Goal: Task Accomplishment & Management: Use online tool/utility

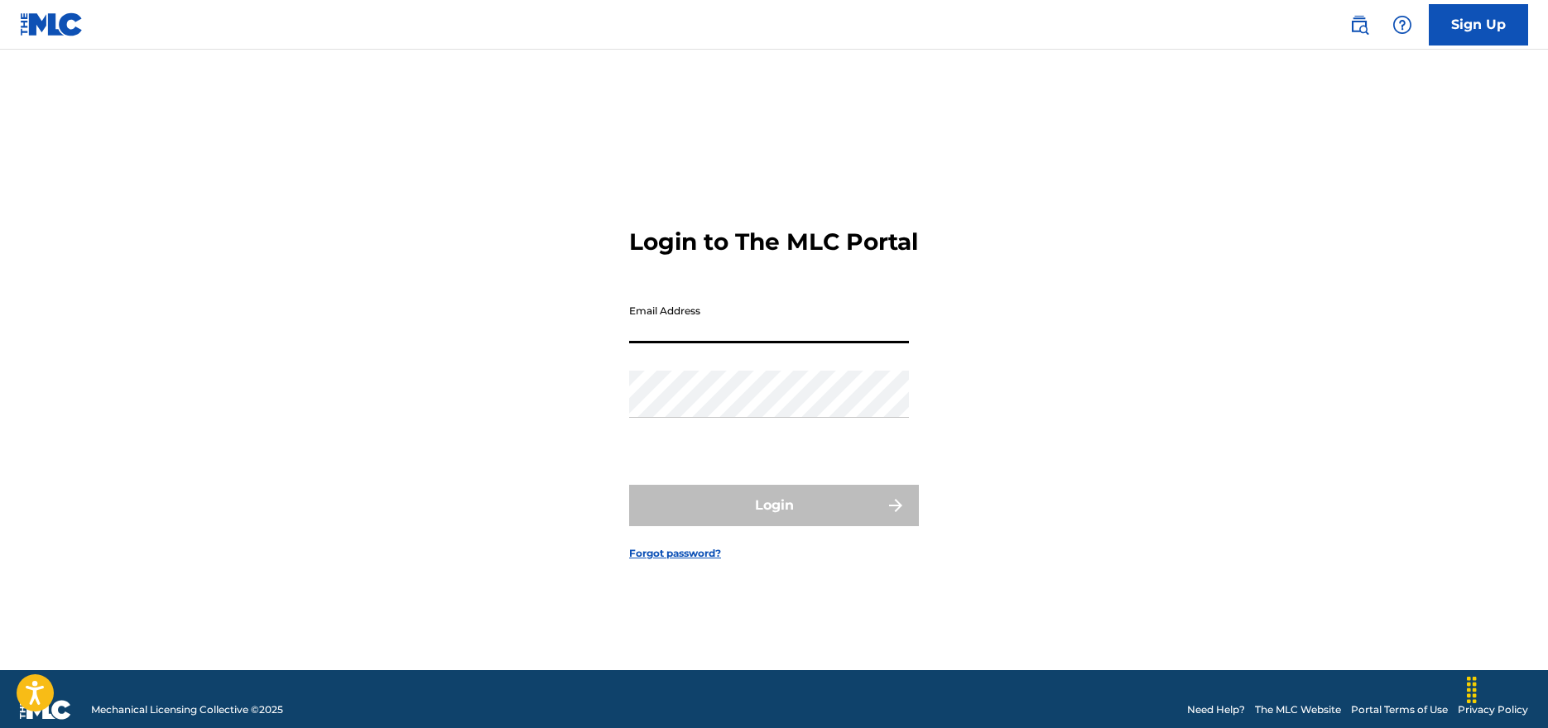
click at [684, 329] on input "Email Address" at bounding box center [769, 319] width 280 height 47
type input "[EMAIL_ADDRESS][DOMAIN_NAME]"
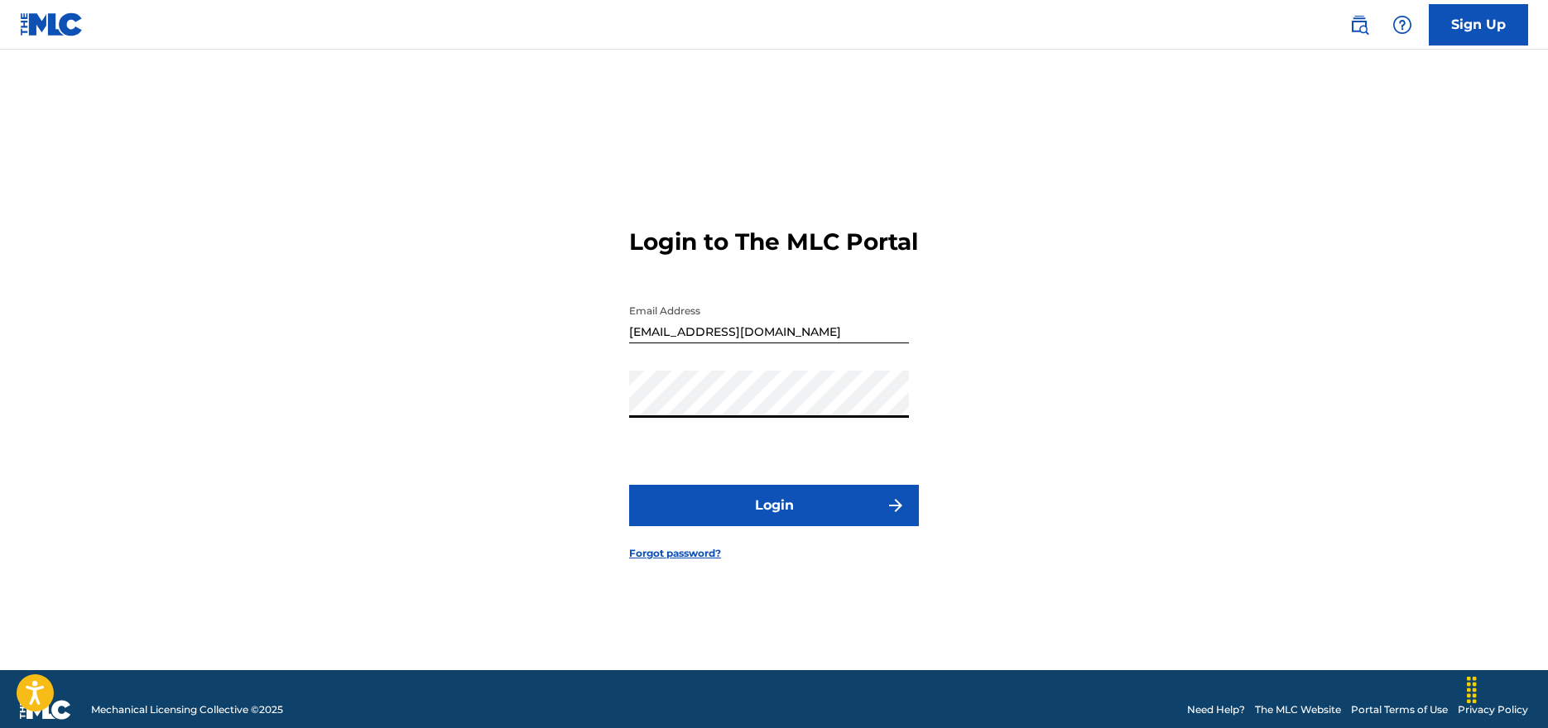
click at [762, 521] on button "Login" at bounding box center [774, 505] width 290 height 41
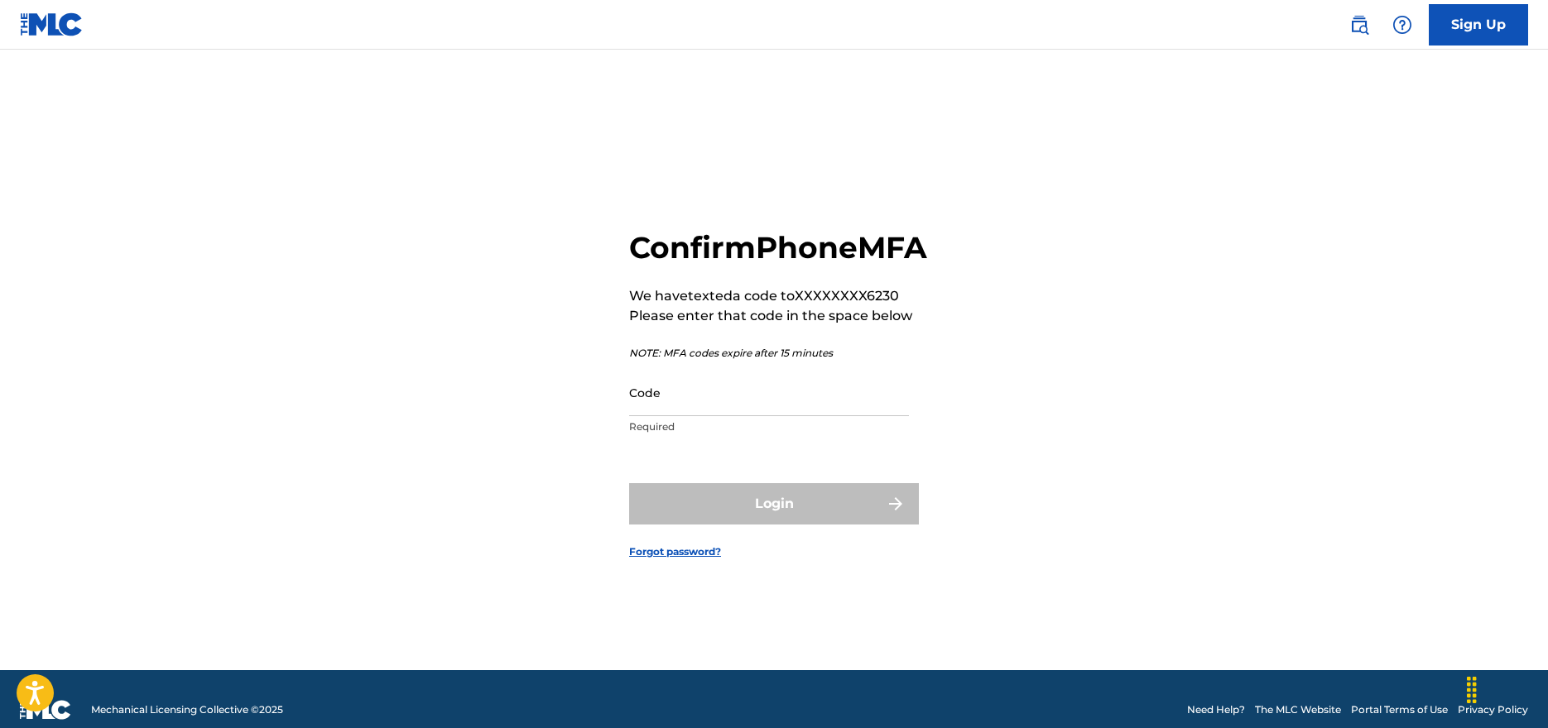
click at [736, 416] on input "Code" at bounding box center [769, 392] width 280 height 47
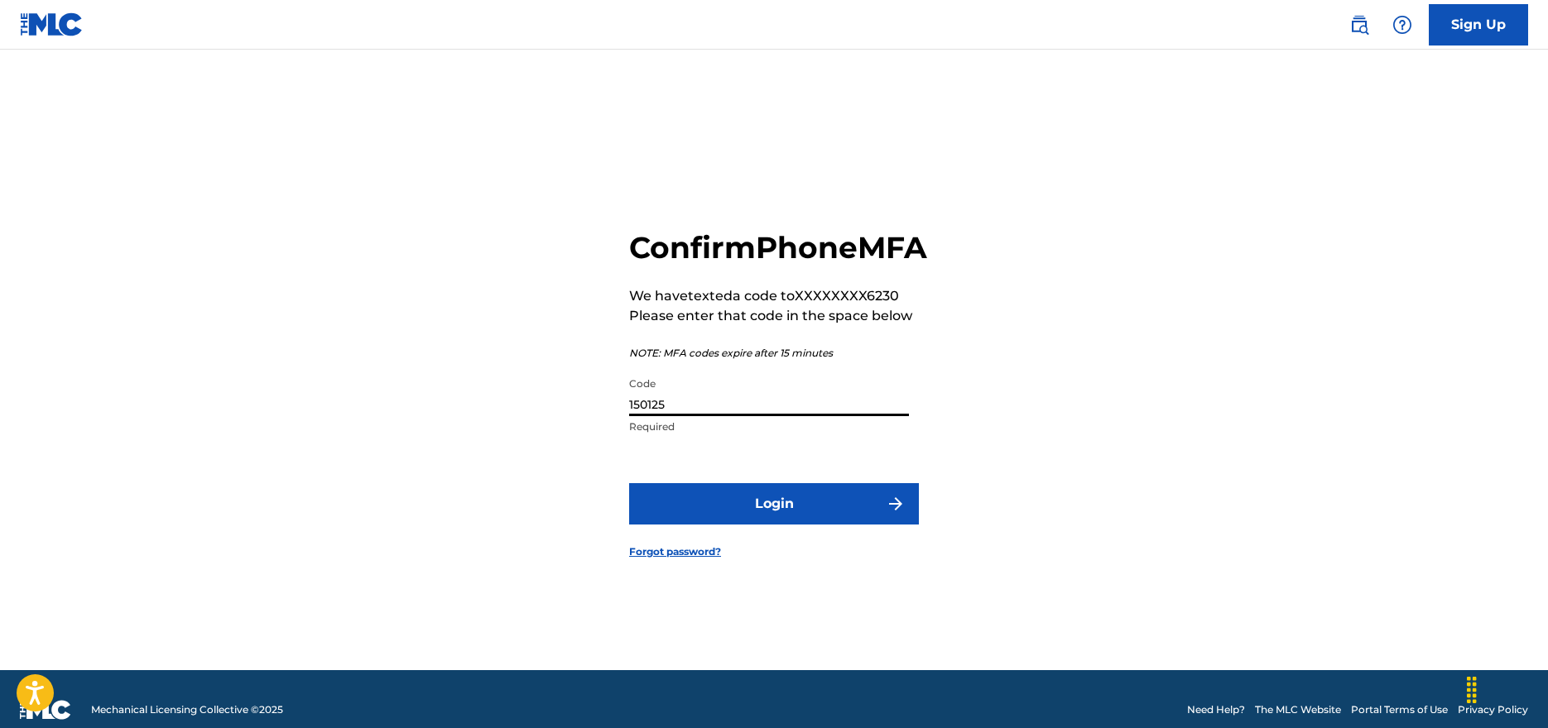
type input "150125"
click at [819, 525] on button "Login" at bounding box center [774, 503] width 290 height 41
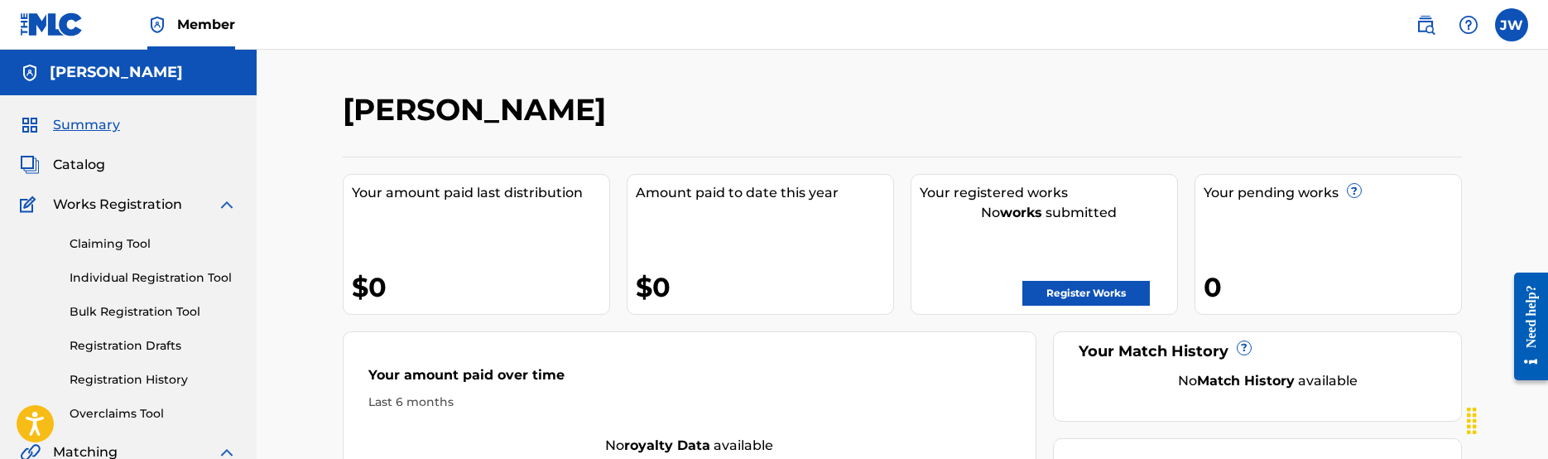
click at [158, 315] on link "Bulk Registration Tool" at bounding box center [153, 311] width 167 height 17
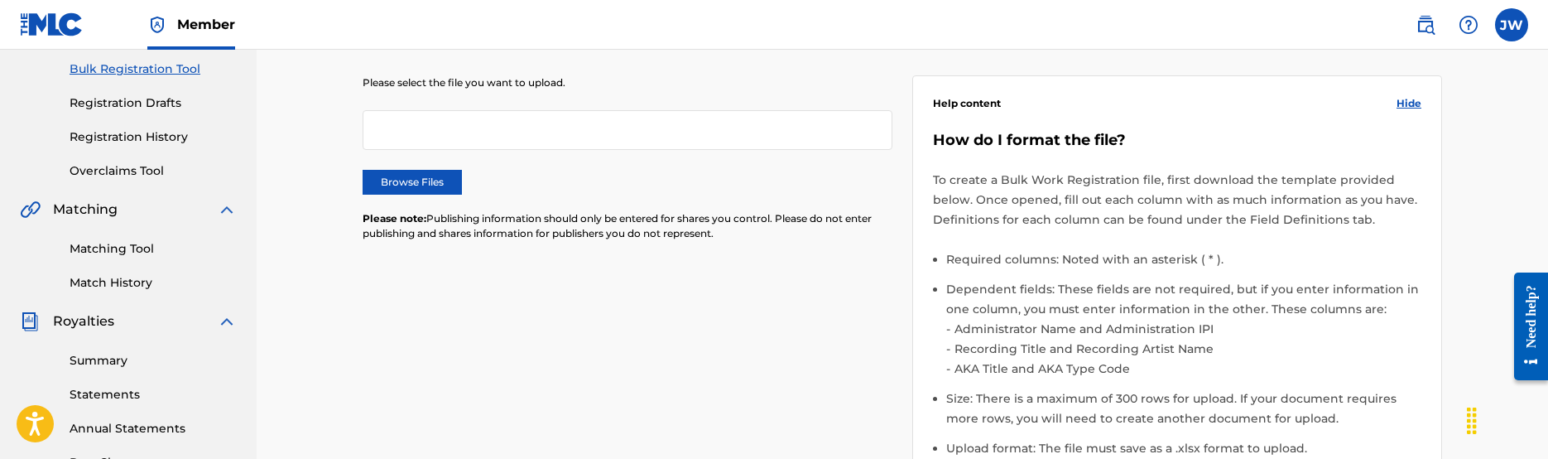
scroll to position [240, 0]
click at [447, 185] on label "Browse Files" at bounding box center [412, 184] width 99 height 25
click at [0, 0] on input "Browse Files" at bounding box center [0, 0] width 0 height 0
drag, startPoint x: 720, startPoint y: 235, endPoint x: 696, endPoint y: 205, distance: 38.3
click at [696, 205] on div "Please select the file you want to upload. Browse Files Please note: Publishing…" at bounding box center [628, 170] width 530 height 185
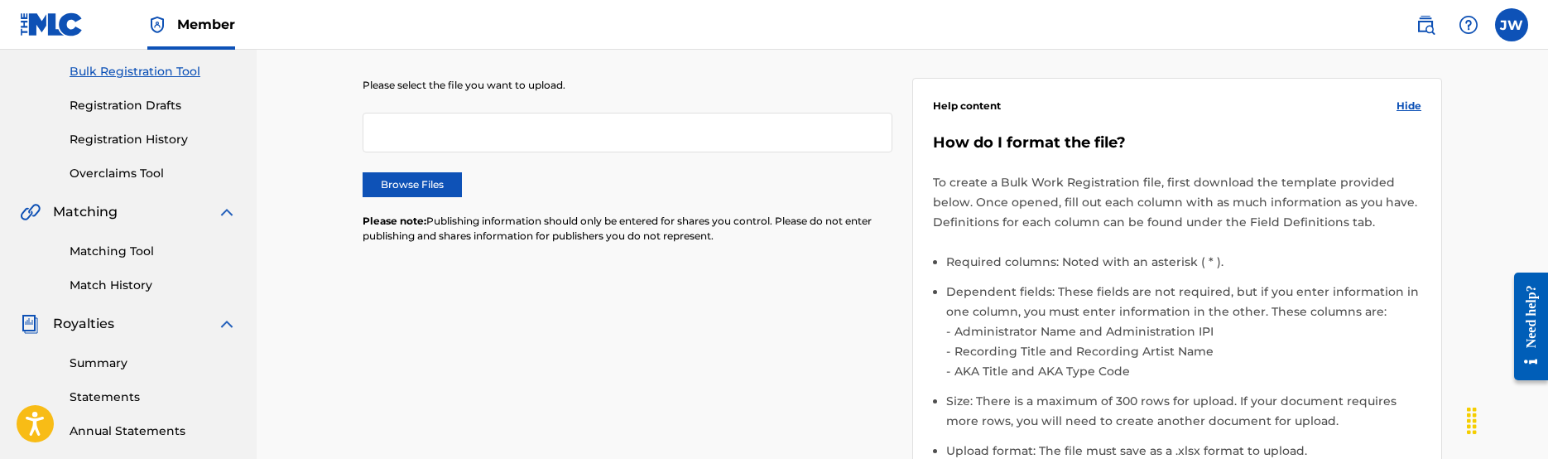
click at [766, 254] on div "Please select the file you want to upload. Browse Files Please note: Publishing…" at bounding box center [628, 170] width 530 height 185
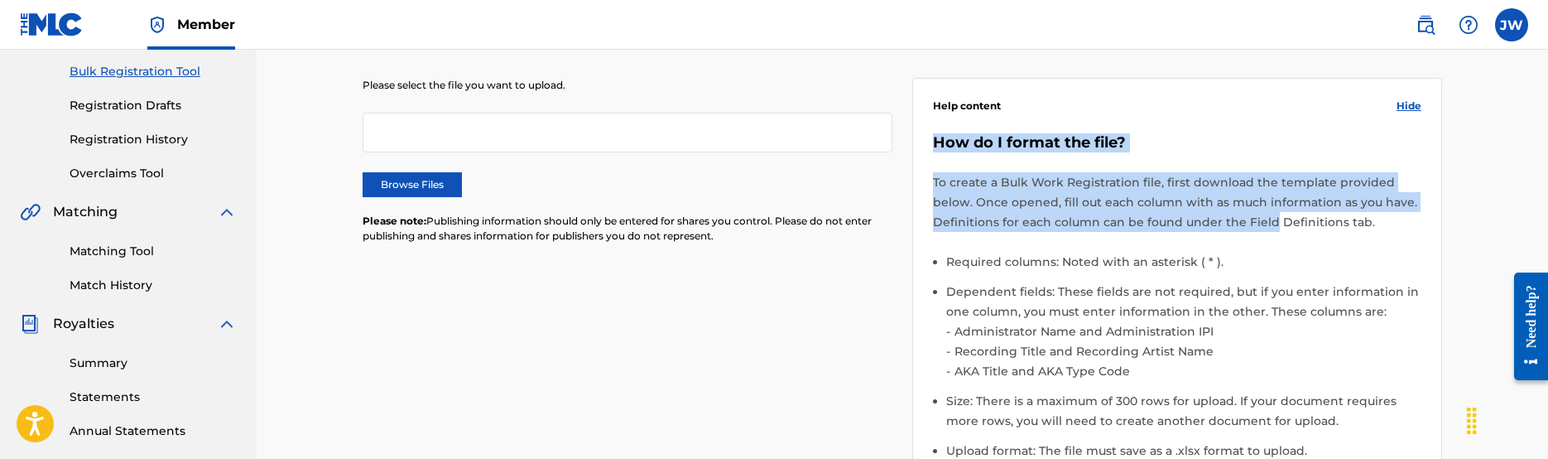
drag, startPoint x: 934, startPoint y: 140, endPoint x: 1266, endPoint y: 229, distance: 343.7
click at [1266, 229] on div "How do I format the file? To create a Bulk Work Registration file, first downlo…" at bounding box center [1177, 339] width 488 height 413
click at [1266, 229] on p "To create a Bulk Work Registration file, first download the template provided b…" at bounding box center [1177, 202] width 488 height 60
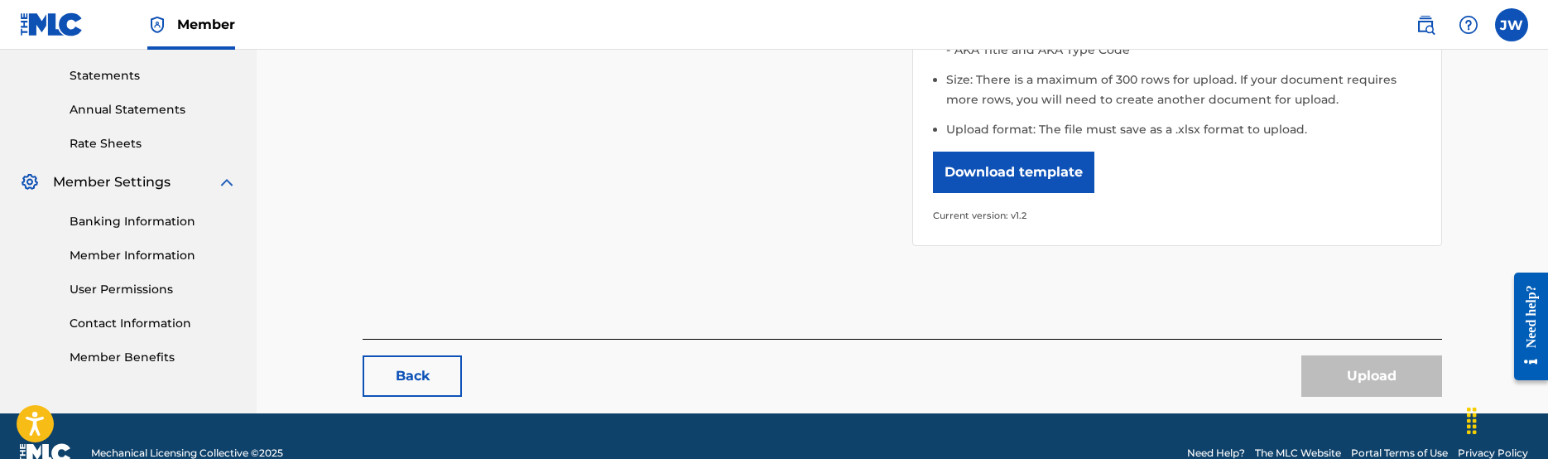
scroll to position [585, 0]
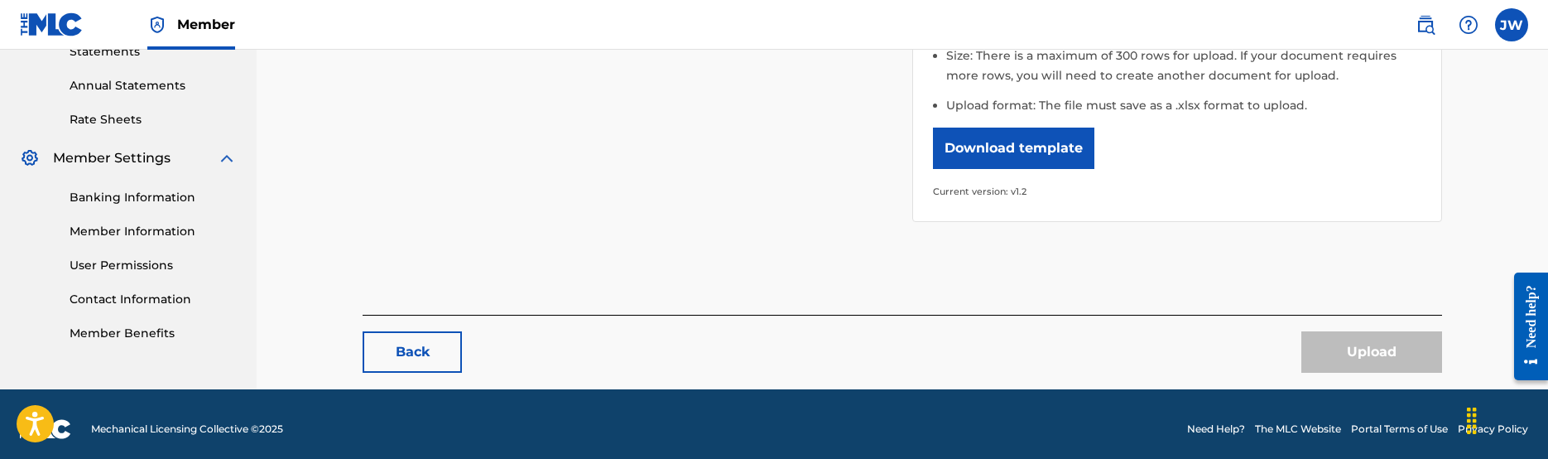
click at [1039, 157] on button "Download template" at bounding box center [1013, 147] width 161 height 41
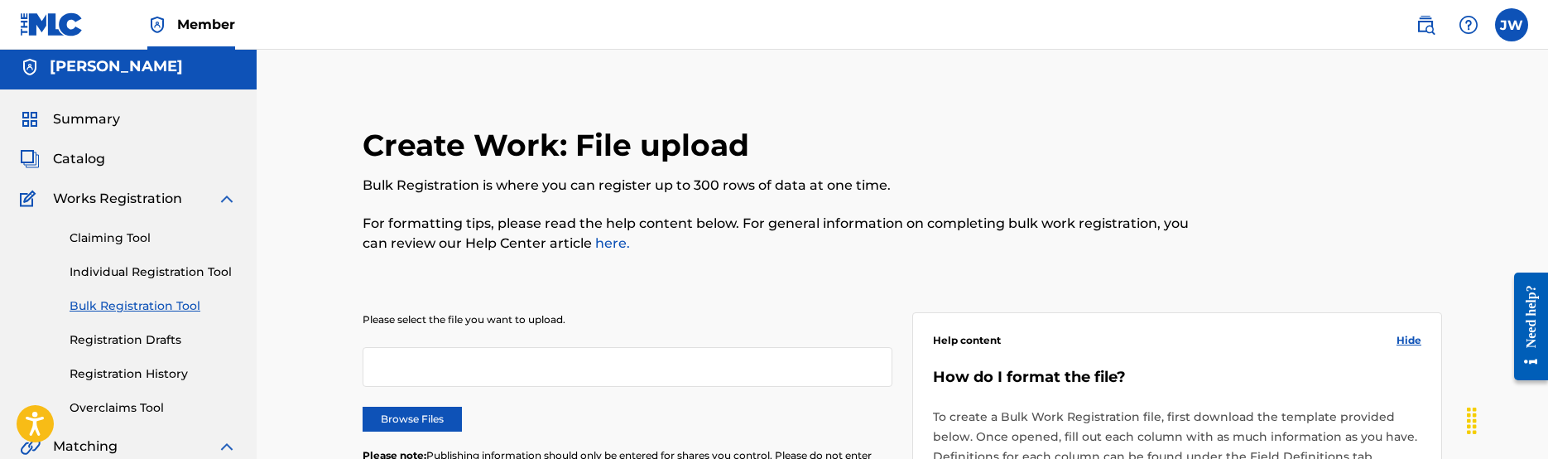
scroll to position [7, 0]
click at [208, 272] on link "Individual Registration Tool" at bounding box center [153, 270] width 167 height 17
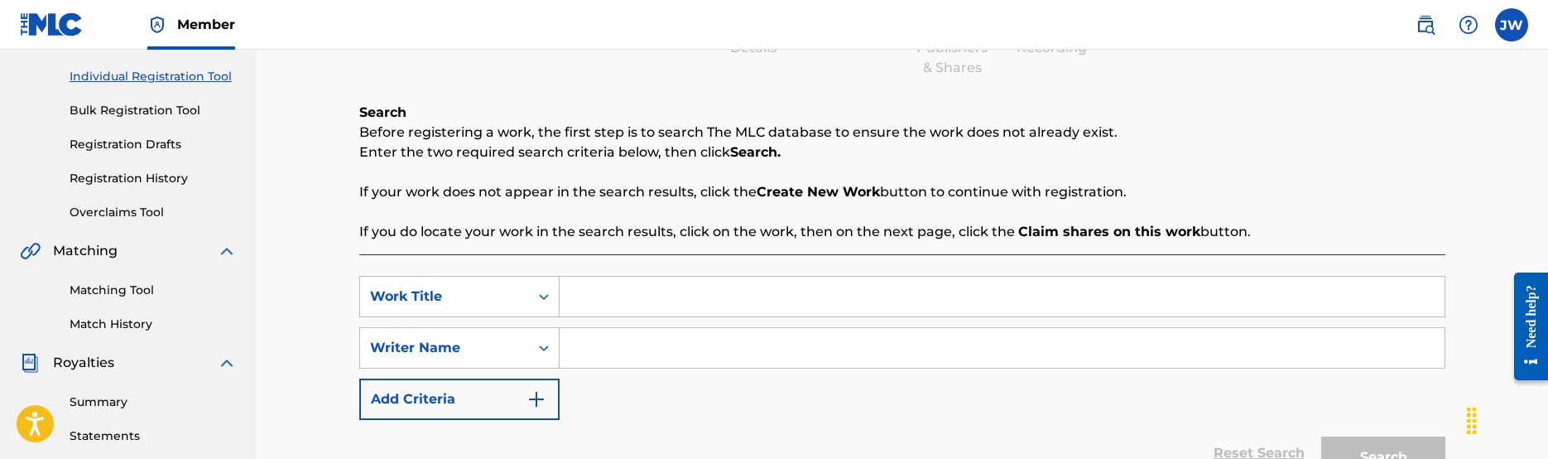
scroll to position [204, 0]
click at [618, 283] on input "Search Form" at bounding box center [1001, 294] width 885 height 40
type input "Closure"
click at [615, 344] on input "Search Form" at bounding box center [1001, 345] width 885 height 40
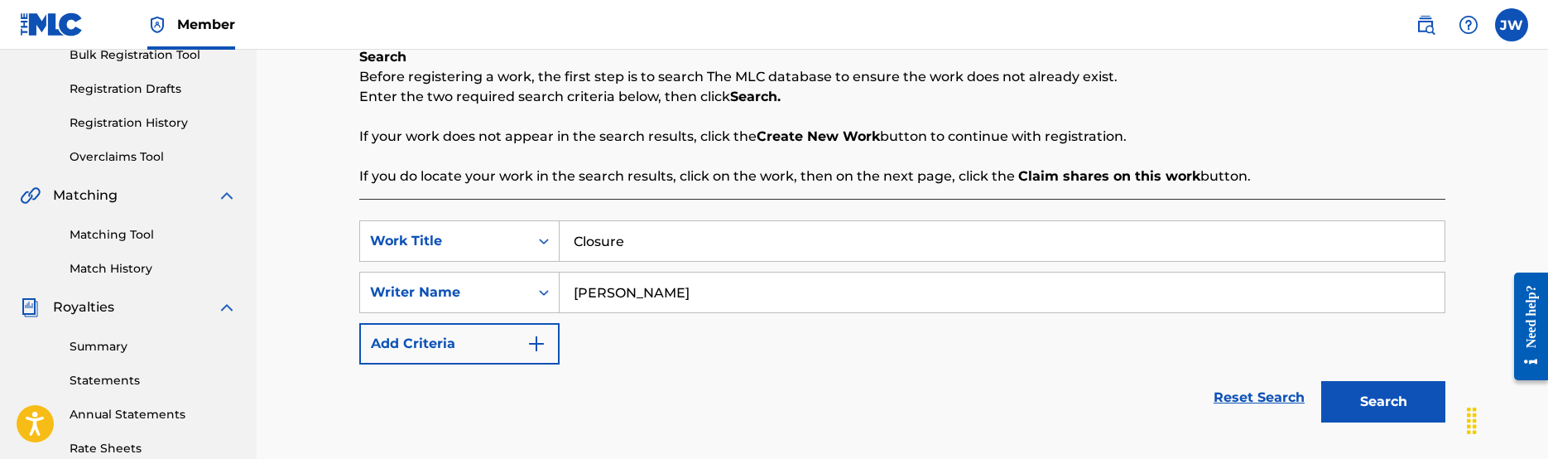
scroll to position [253, 0]
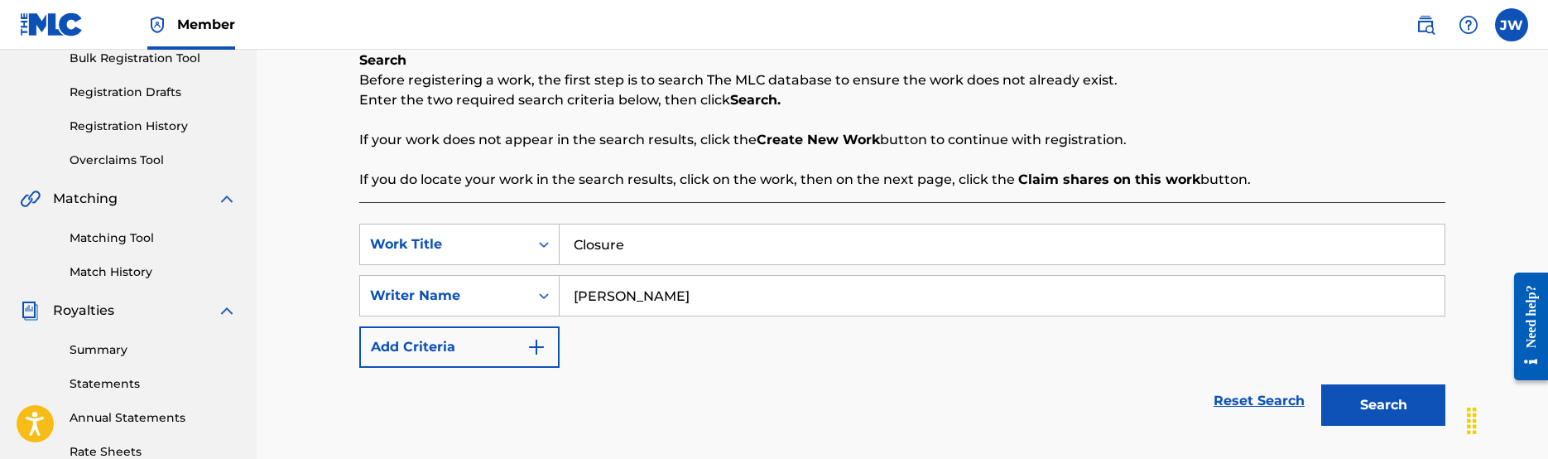
type input "[PERSON_NAME]"
click at [1364, 400] on button "Search" at bounding box center [1383, 404] width 124 height 41
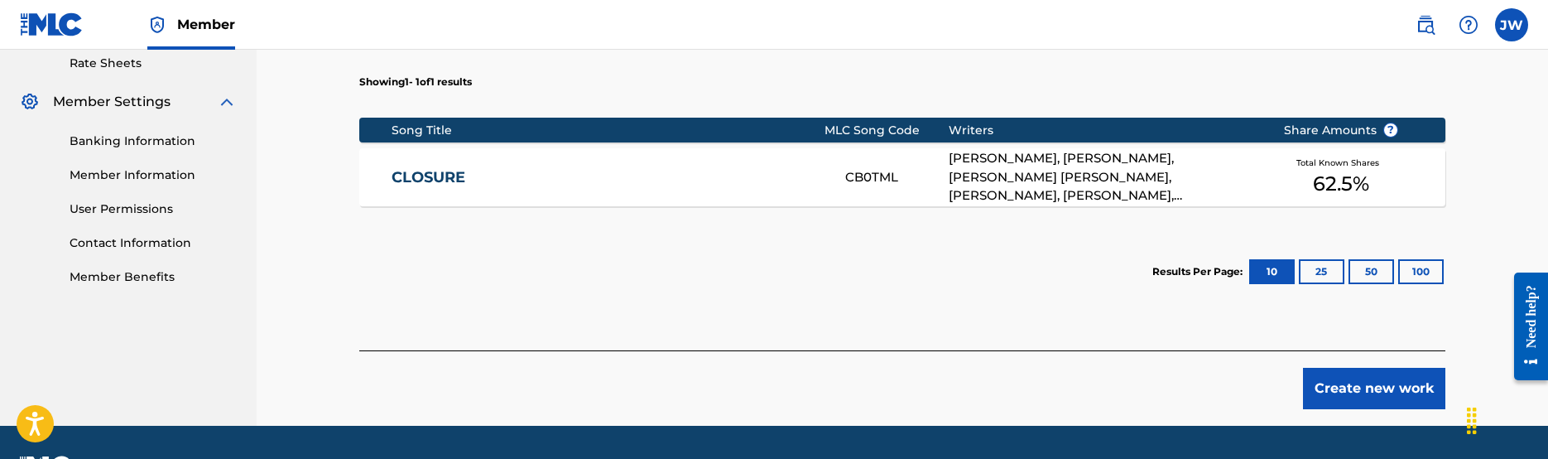
scroll to position [633, 0]
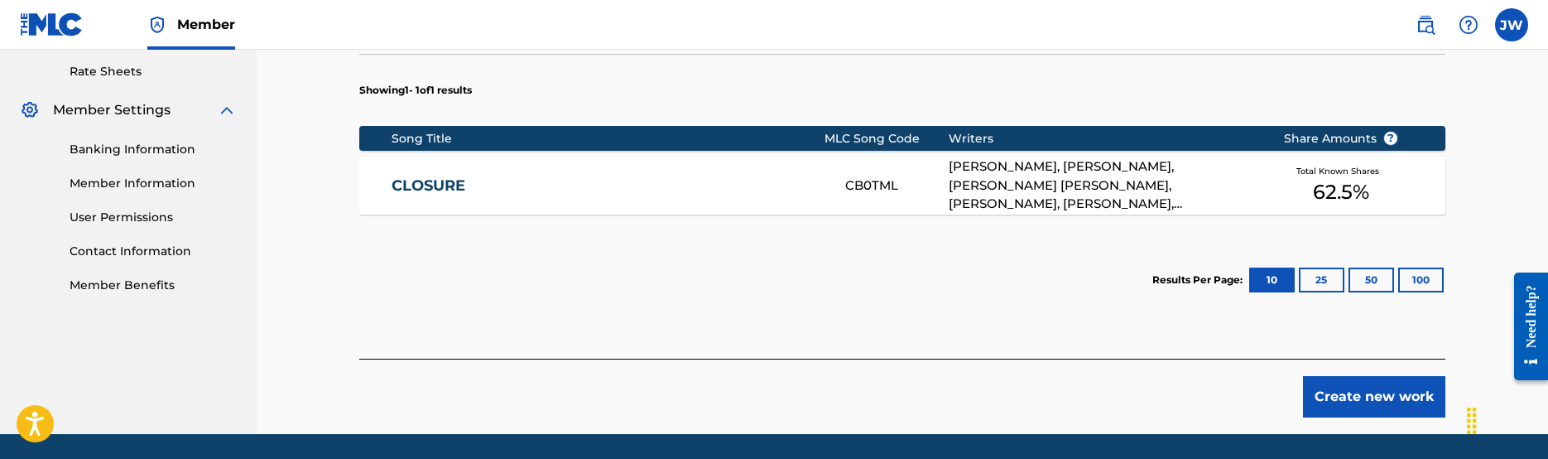
click at [443, 187] on link "CLOSURE" at bounding box center [606, 185] width 431 height 19
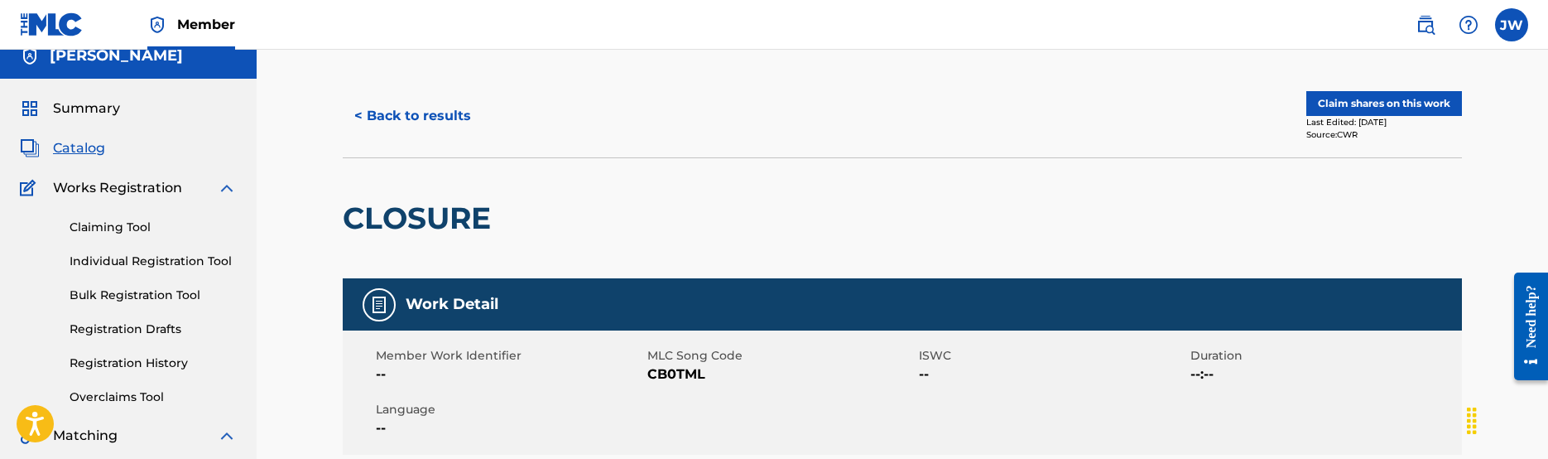
scroll to position [13, 0]
